Goal: Information Seeking & Learning: Learn about a topic

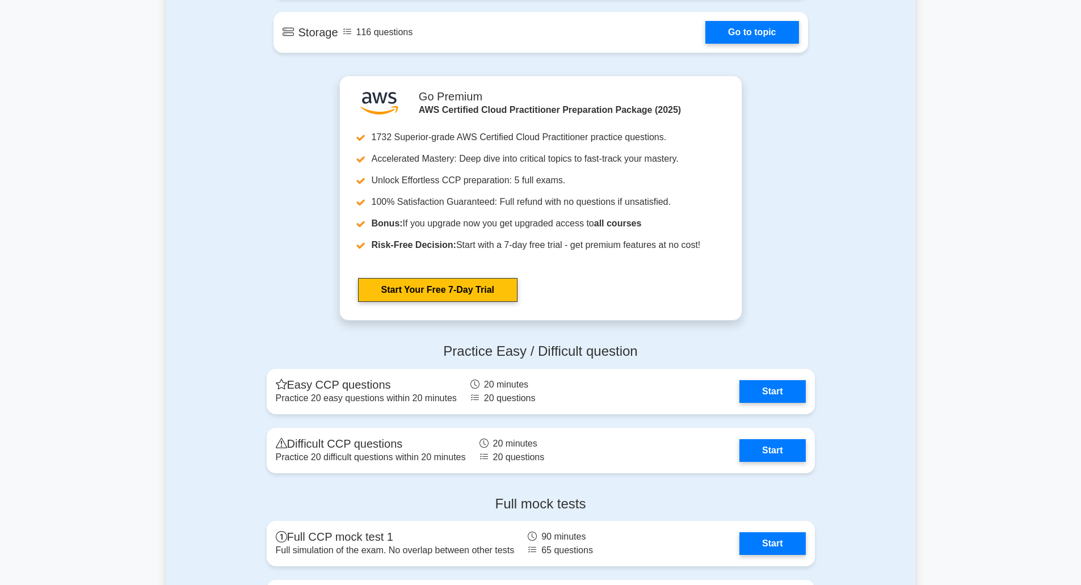
scroll to position [1816, 0]
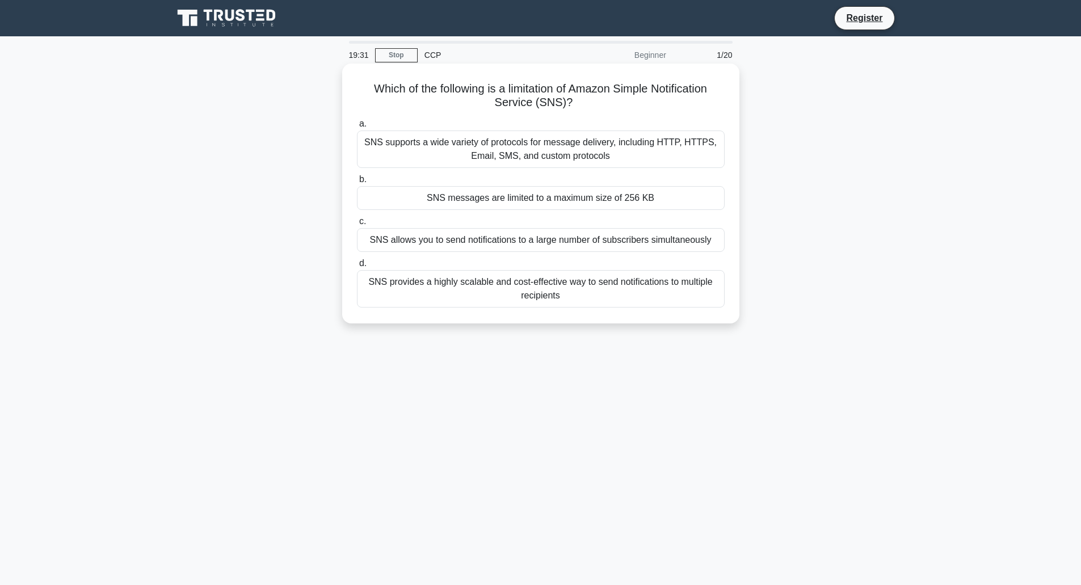
click at [586, 242] on div "SNS allows you to send notifications to a large number of subscribers simultane…" at bounding box center [541, 240] width 368 height 24
click at [357, 225] on input "c. SNS allows you to send notifications to a large number of subscribers simult…" at bounding box center [357, 221] width 0 height 7
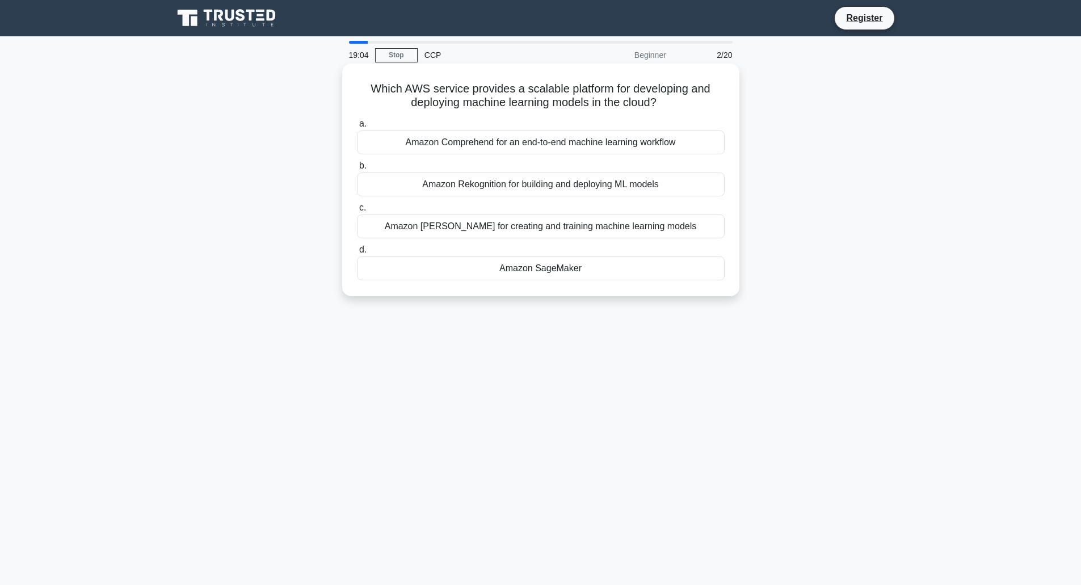
click at [703, 153] on div "Amazon Comprehend for an end-to-end machine learning workflow" at bounding box center [541, 143] width 368 height 24
click at [357, 128] on input "a. Amazon Comprehend for an end-to-end machine learning workflow" at bounding box center [357, 123] width 0 height 7
